Goal: Transaction & Acquisition: Subscribe to service/newsletter

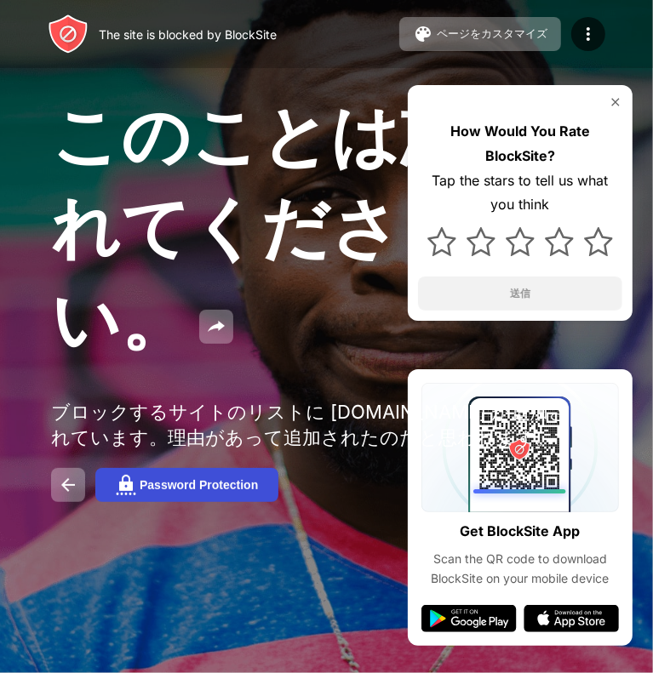
drag, startPoint x: 184, startPoint y: 492, endPoint x: 150, endPoint y: 506, distance: 37.0
click at [150, 502] on button "Password Protection" at bounding box center [186, 485] width 183 height 34
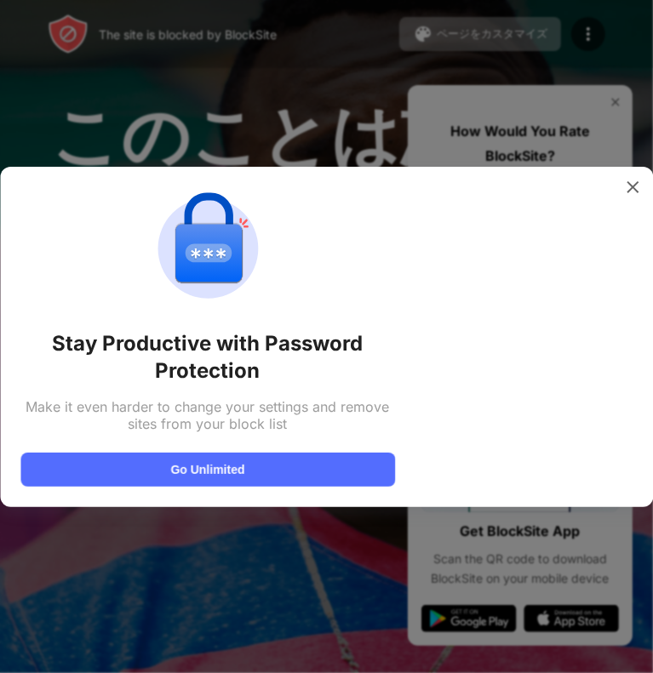
click at [150, 506] on div at bounding box center [326, 336] width 653 height 673
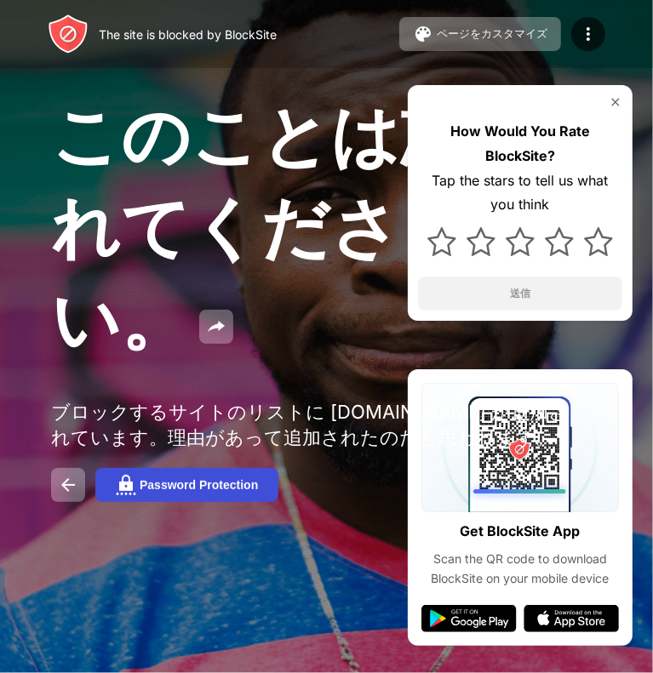
click at [150, 492] on div "Password Protection" at bounding box center [199, 485] width 118 height 14
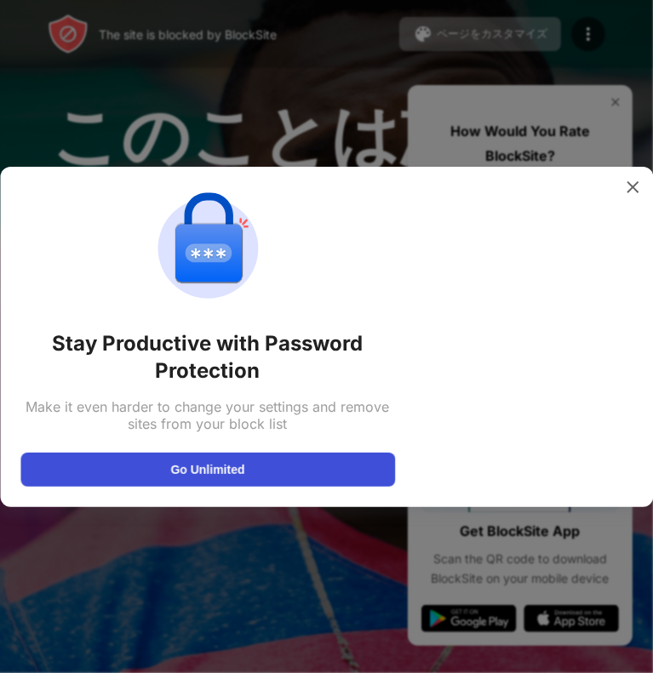
click at [221, 464] on button "Go Unlimited" at bounding box center [207, 470] width 374 height 34
